Goal: Information Seeking & Learning: Find specific page/section

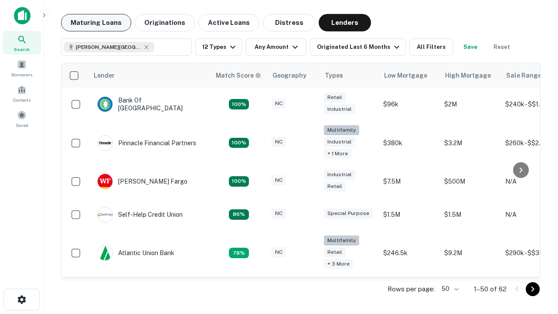
click at [96, 23] on button "Maturing Loans" at bounding box center [96, 22] width 70 height 17
